Goal: Task Accomplishment & Management: Use online tool/utility

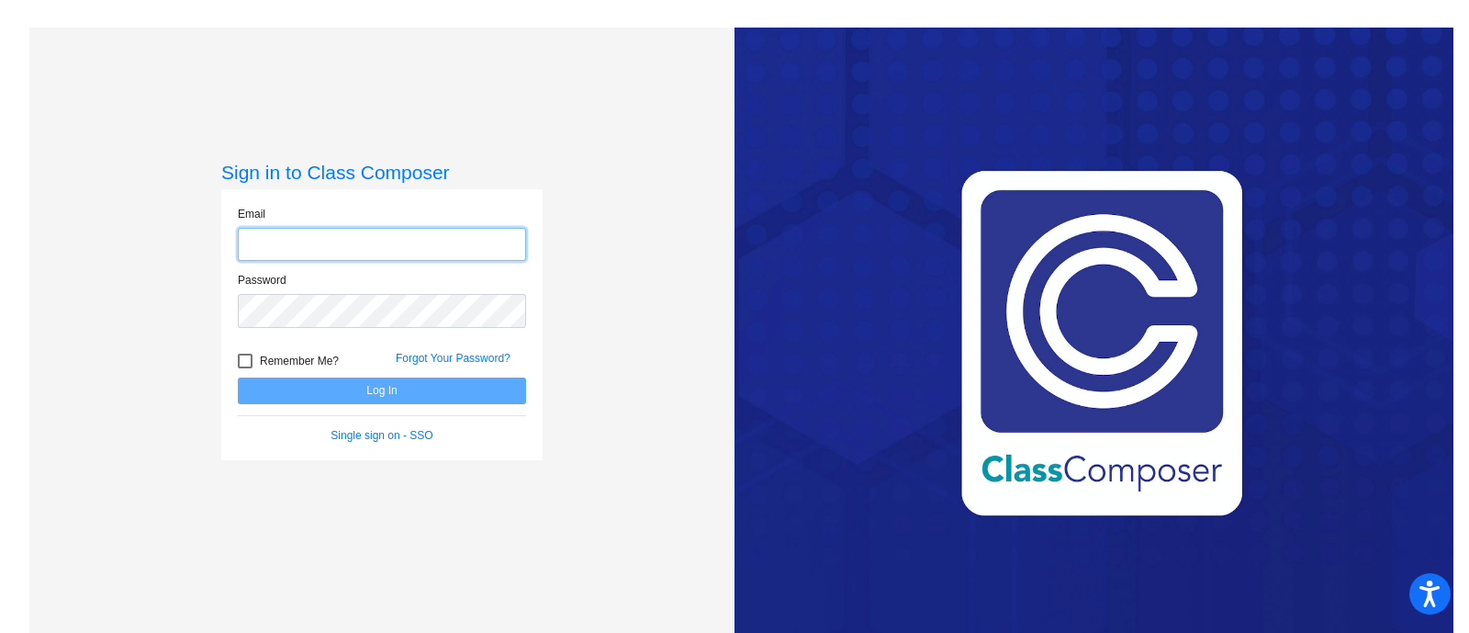
type input "[EMAIL_ADDRESS][DOMAIN_NAME]"
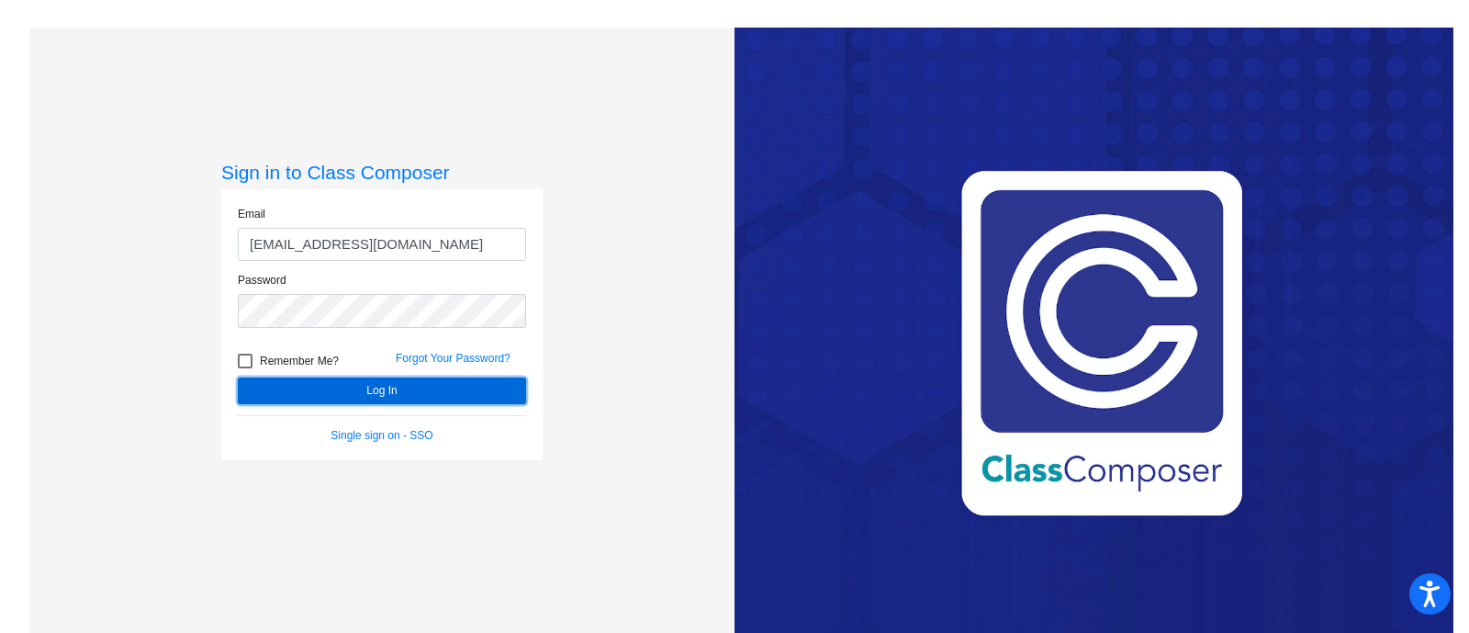
click at [374, 387] on button "Log In" at bounding box center [382, 390] width 288 height 27
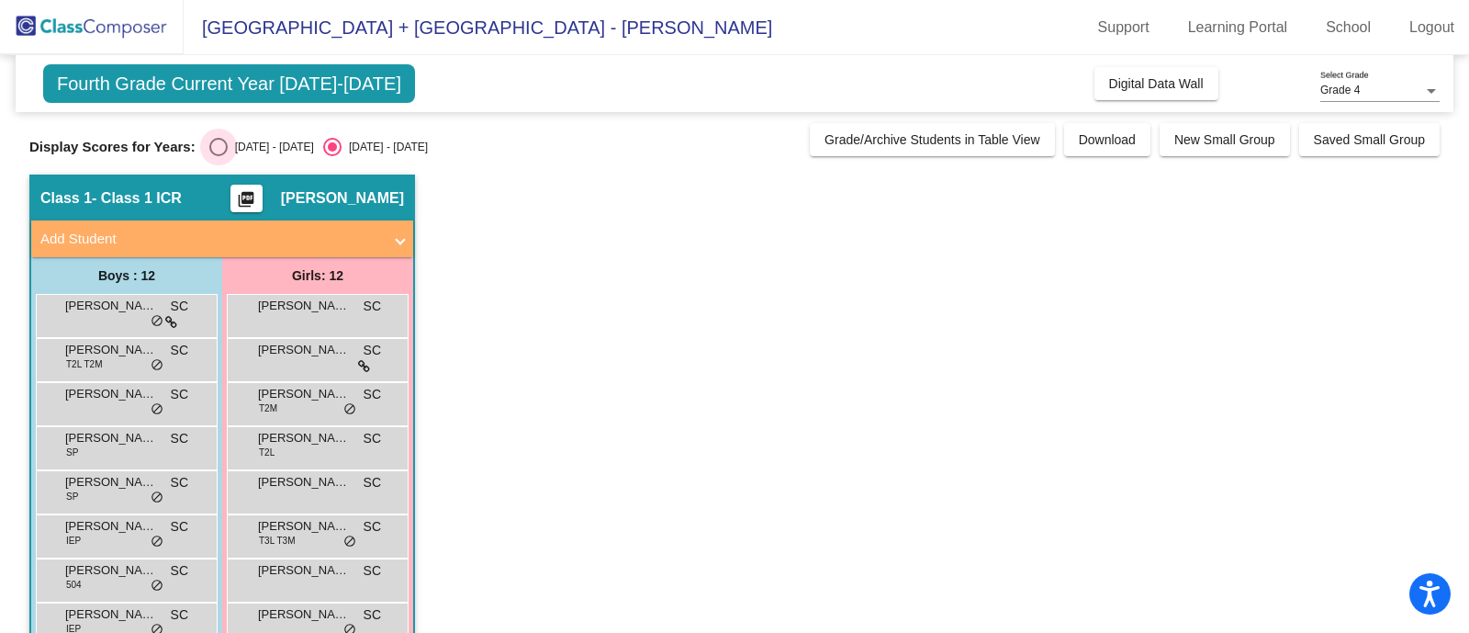
click at [209, 139] on div "Select an option" at bounding box center [218, 147] width 18 height 18
click at [218, 156] on input "[DATE] - [DATE]" at bounding box center [218, 156] width 1 height 1
radio input "true"
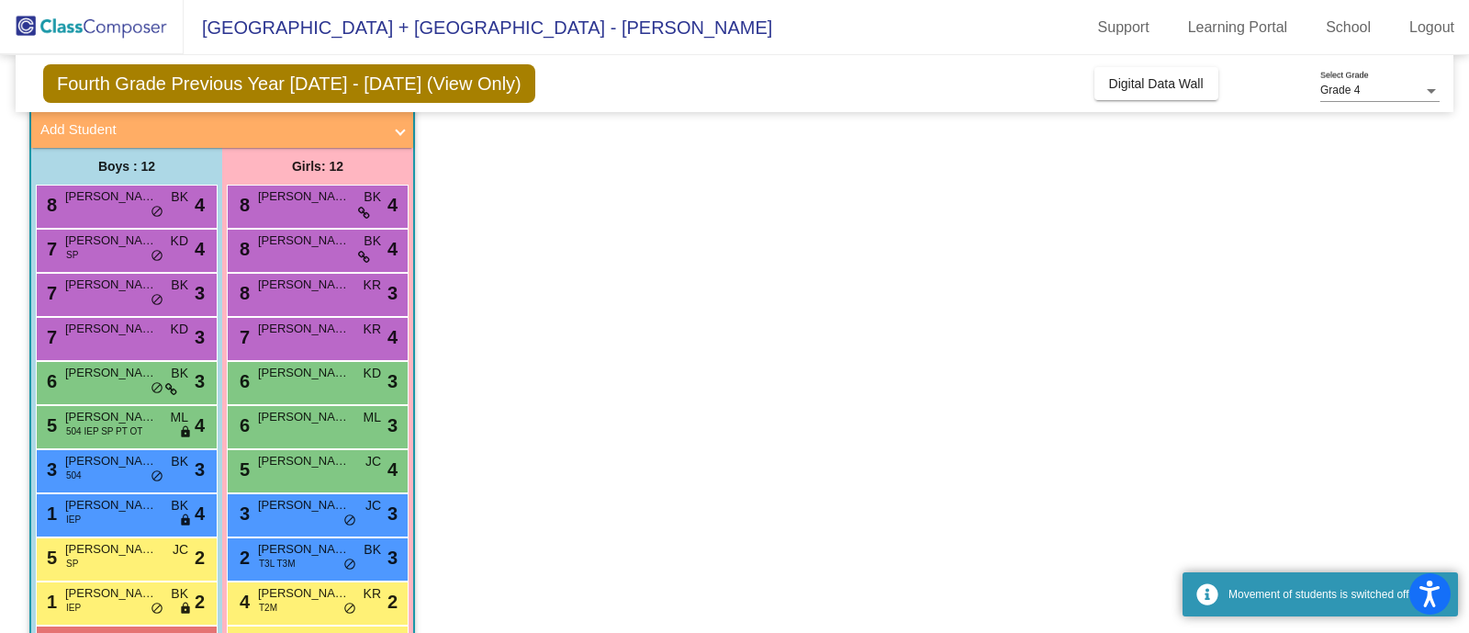
scroll to position [107, 0]
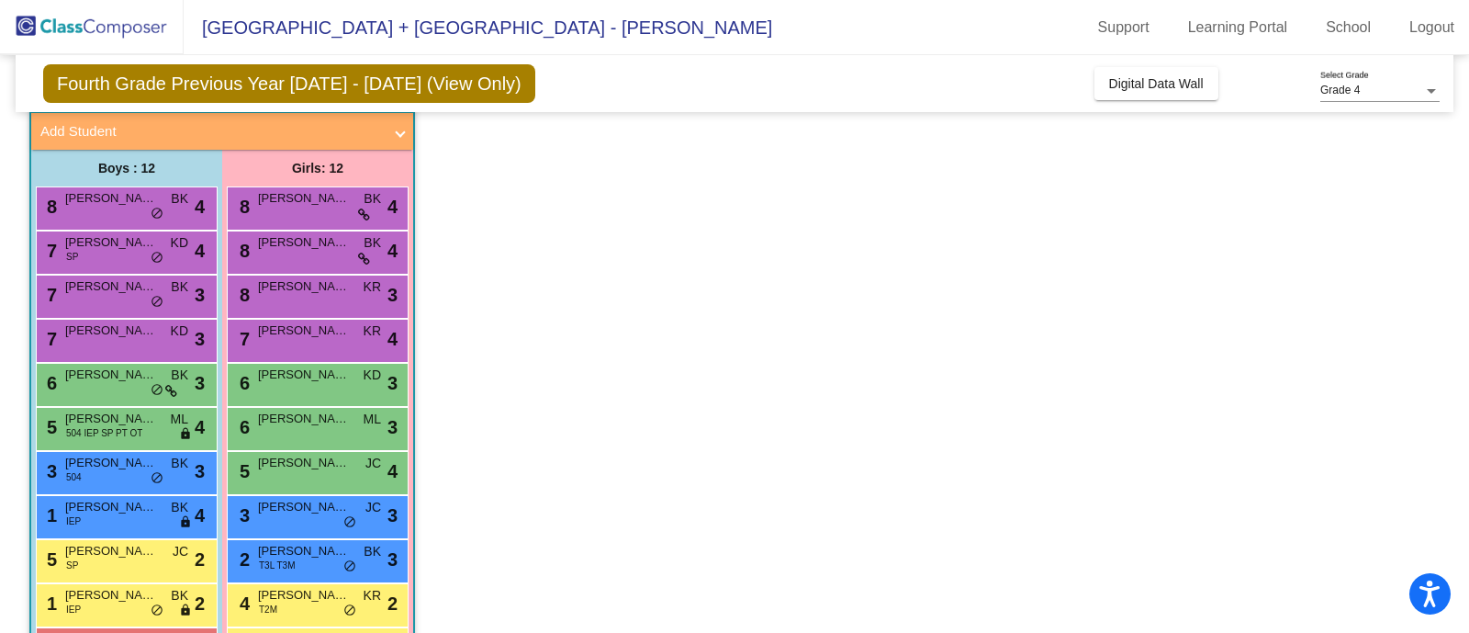
click at [91, 241] on span "[PERSON_NAME]" at bounding box center [111, 242] width 92 height 18
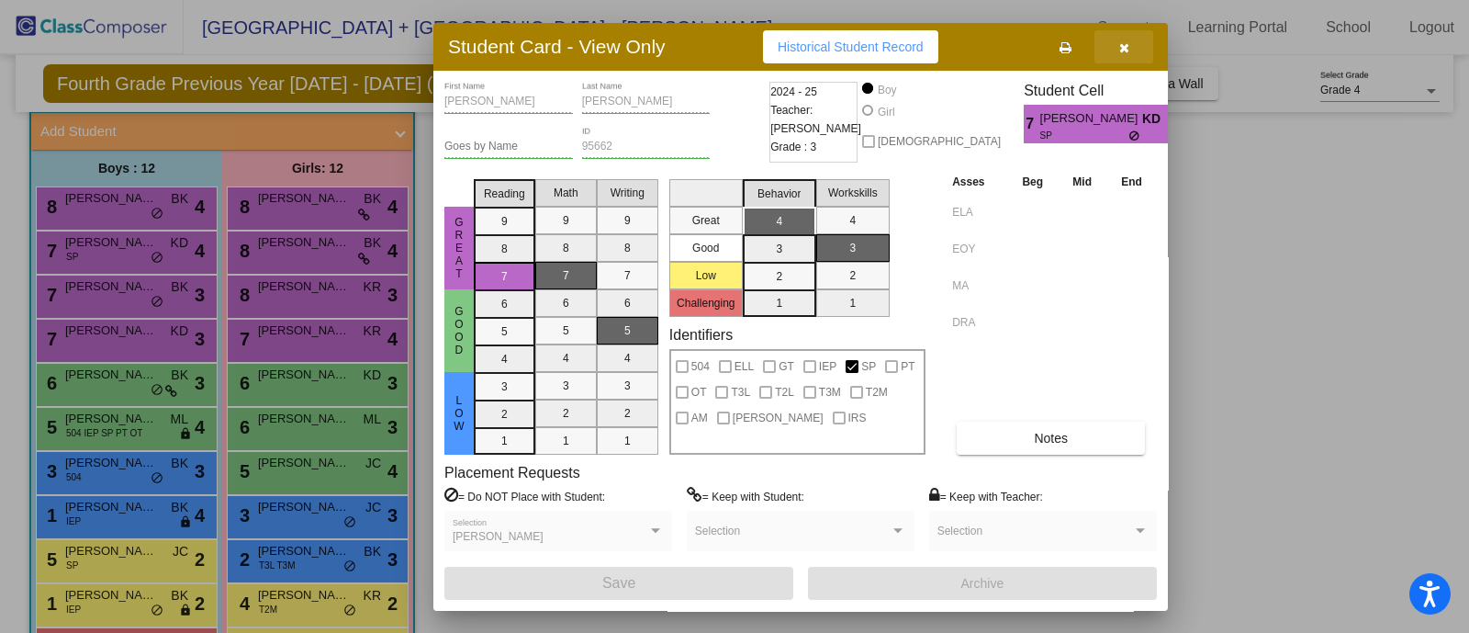
click at [1125, 54] on button "button" at bounding box center [1123, 46] width 59 height 33
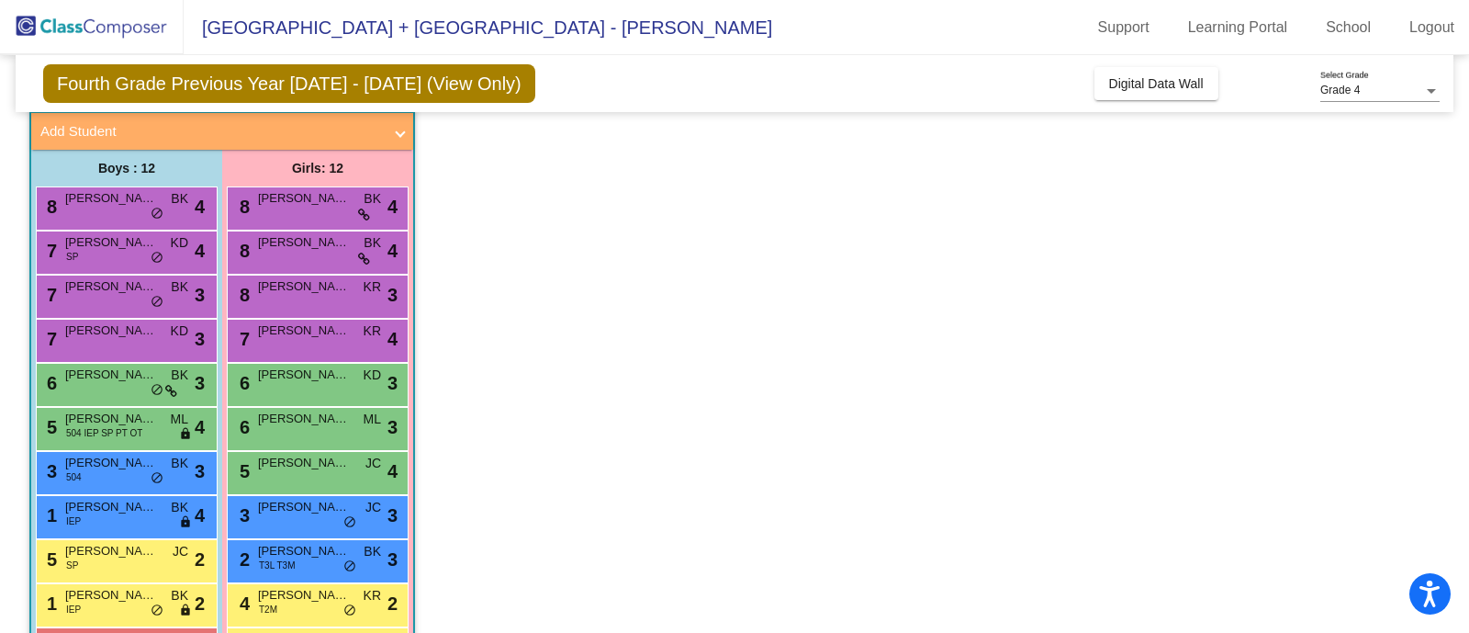
click at [142, 257] on div "7 [PERSON_NAME] SP KD lock do_not_disturb_alt 4" at bounding box center [124, 250] width 175 height 38
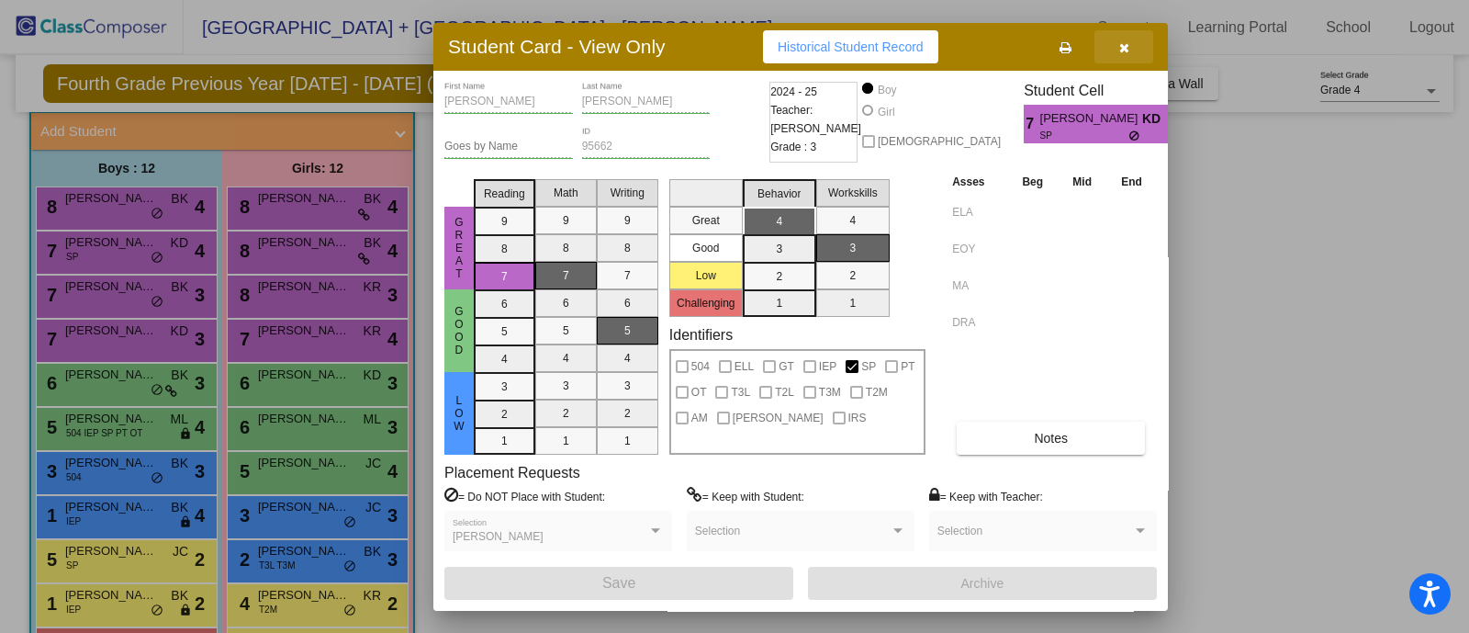
click at [1126, 33] on button "button" at bounding box center [1123, 46] width 59 height 33
